Goal: Task Accomplishment & Management: Use online tool/utility

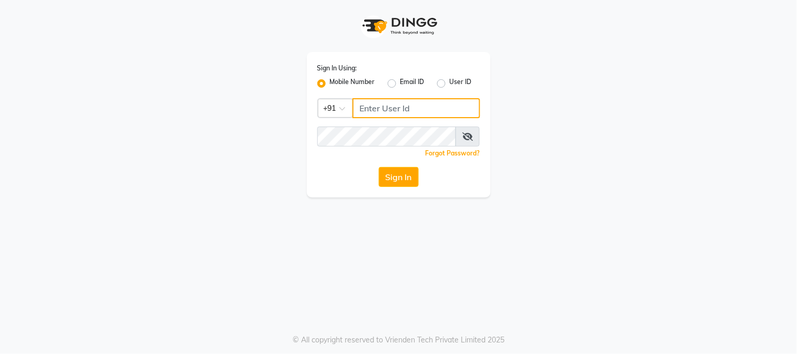
click at [374, 114] on input "Username" at bounding box center [416, 108] width 128 height 20
type input "9513435435"
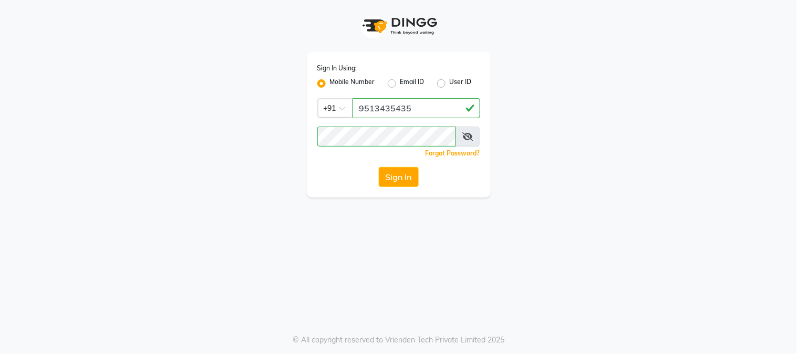
click at [396, 177] on button "Sign In" at bounding box center [399, 177] width 40 height 20
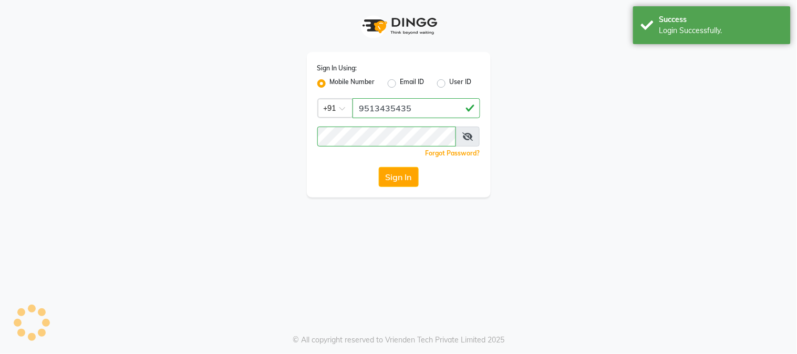
select select "5019"
select select "service"
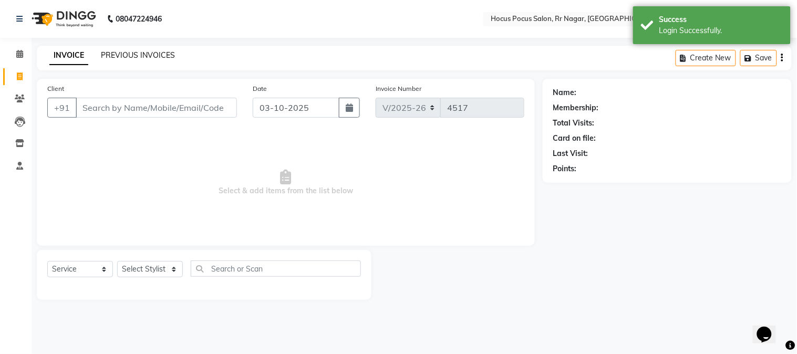
click at [144, 59] on link "PREVIOUS INVOICES" at bounding box center [138, 54] width 74 height 9
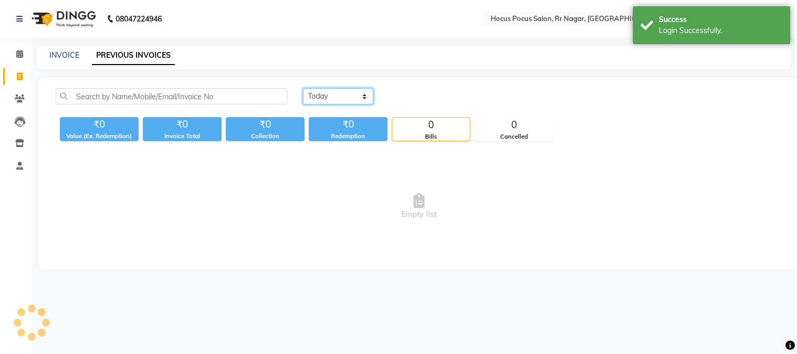
click at [320, 92] on select "[DATE] [DATE] Custom Range" at bounding box center [338, 96] width 70 height 16
click at [303, 88] on select "[DATE] [DATE] Custom Range" at bounding box center [338, 96] width 70 height 16
click at [350, 101] on select "[DATE] [DATE] Custom Range" at bounding box center [342, 97] width 79 height 16
click at [303, 89] on select "[DATE] [DATE] Custom Range" at bounding box center [342, 97] width 79 height 16
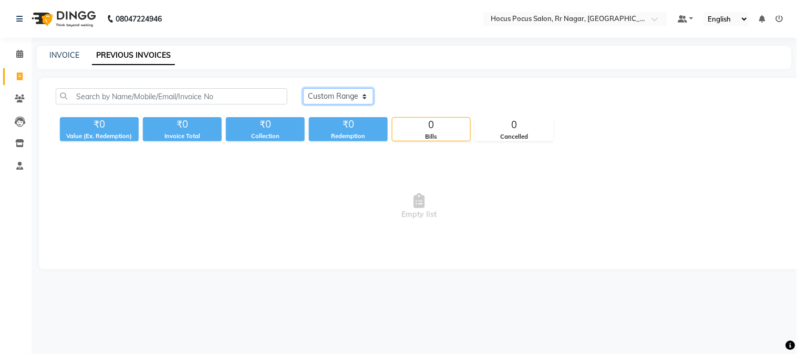
click at [321, 100] on select "[DATE] [DATE] Custom Range" at bounding box center [338, 96] width 70 height 16
select select "range"
click at [303, 88] on select "[DATE] [DATE] Custom Range" at bounding box center [338, 96] width 70 height 16
click at [413, 100] on input "03-10-2025" at bounding box center [424, 96] width 74 height 15
select select "10"
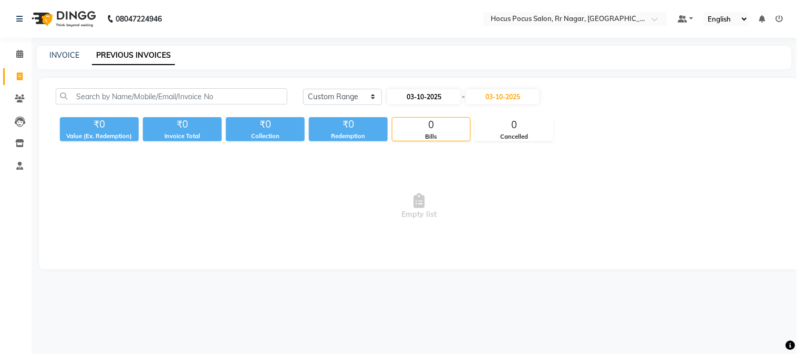
select select "2025"
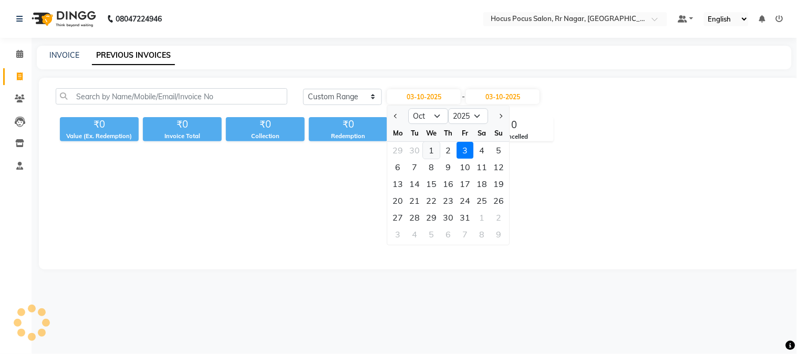
click at [431, 151] on div "1" at bounding box center [431, 150] width 17 height 17
type input "01-10-2025"
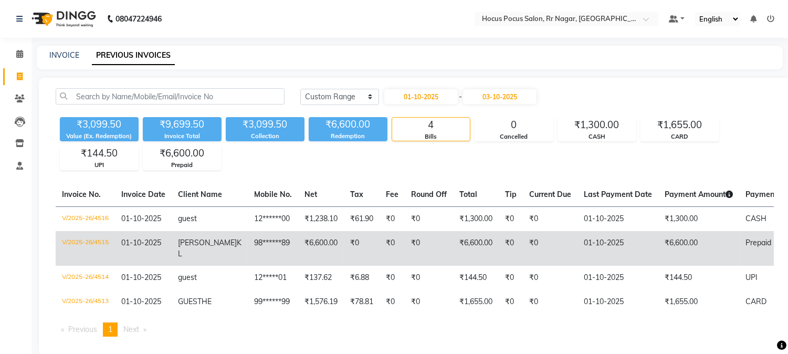
click at [408, 242] on td "₹0" at bounding box center [429, 248] width 48 height 35
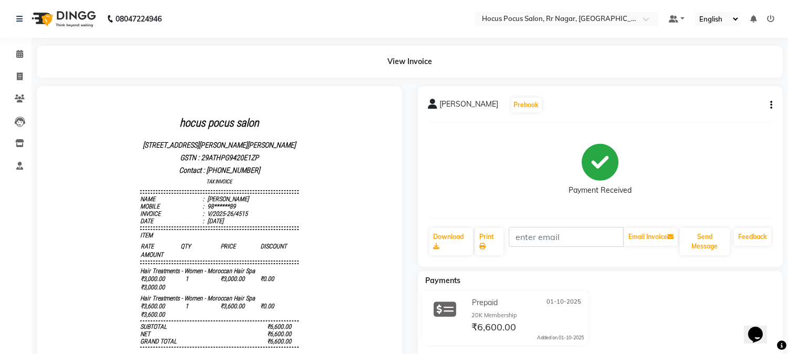
click at [770, 102] on button "button" at bounding box center [769, 105] width 6 height 11
click at [739, 98] on div "Edit Invoice" at bounding box center [731, 98] width 48 height 13
select select "service"
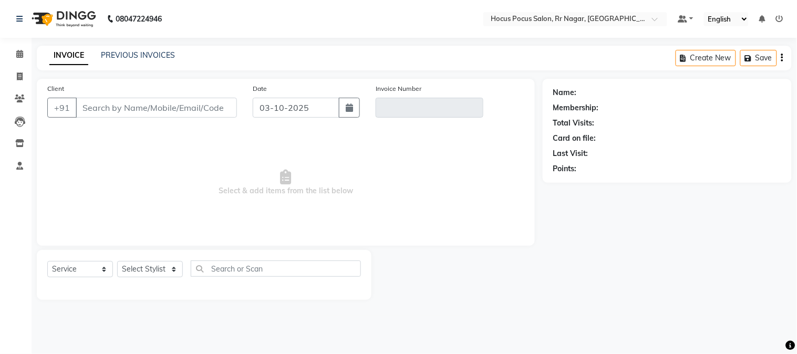
type input "98******89"
type input "V/2025-26/4515"
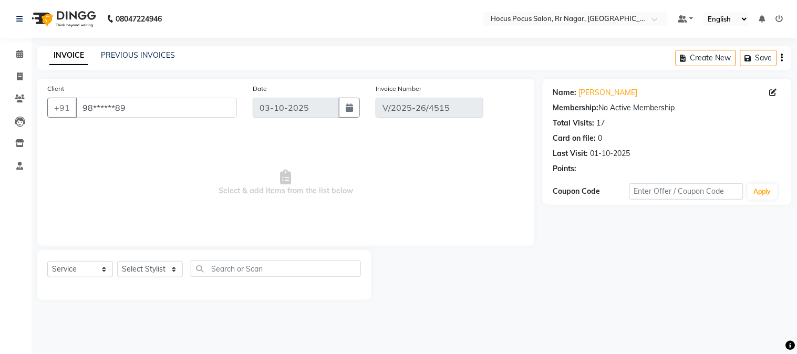
type input "01-10-2025"
select select "select"
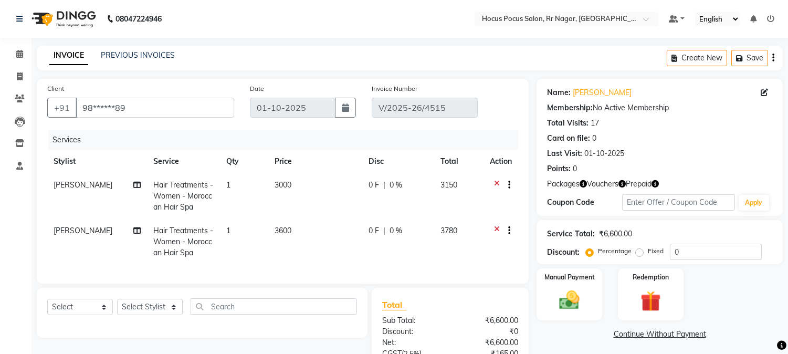
click at [585, 185] on icon "button" at bounding box center [583, 183] width 7 height 7
drag, startPoint x: 626, startPoint y: 184, endPoint x: 620, endPoint y: 183, distance: 6.5
click at [622, 184] on div "Packages Vouchers Prepaid" at bounding box center [659, 184] width 225 height 11
click at [619, 182] on icon "button" at bounding box center [622, 183] width 7 height 7
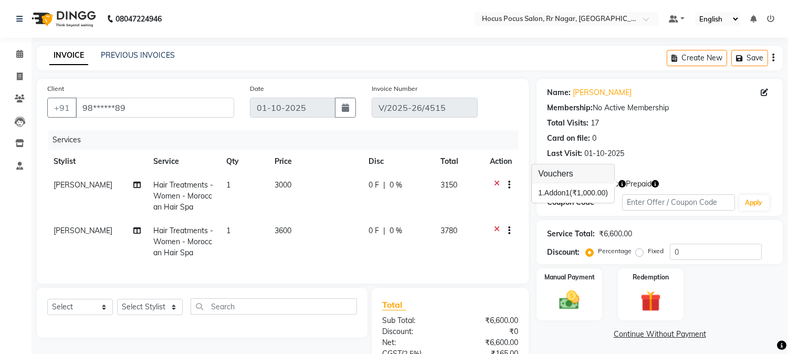
click at [661, 186] on div "Packages Vouchers Prepaid" at bounding box center [659, 184] width 225 height 11
click at [655, 183] on icon "button" at bounding box center [655, 183] width 7 height 7
click at [663, 151] on div "Last Visit: 01-10-2025" at bounding box center [659, 153] width 225 height 11
click at [129, 60] on div "PREVIOUS INVOICES" at bounding box center [138, 55] width 74 height 11
click at [130, 55] on link "PREVIOUS INVOICES" at bounding box center [138, 54] width 74 height 9
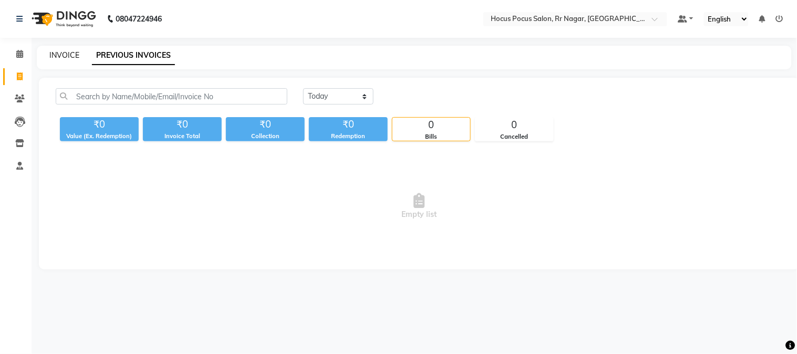
click at [72, 55] on link "INVOICE" at bounding box center [64, 54] width 30 height 9
select select "5019"
select select "service"
